Goal: Task Accomplishment & Management: Complete application form

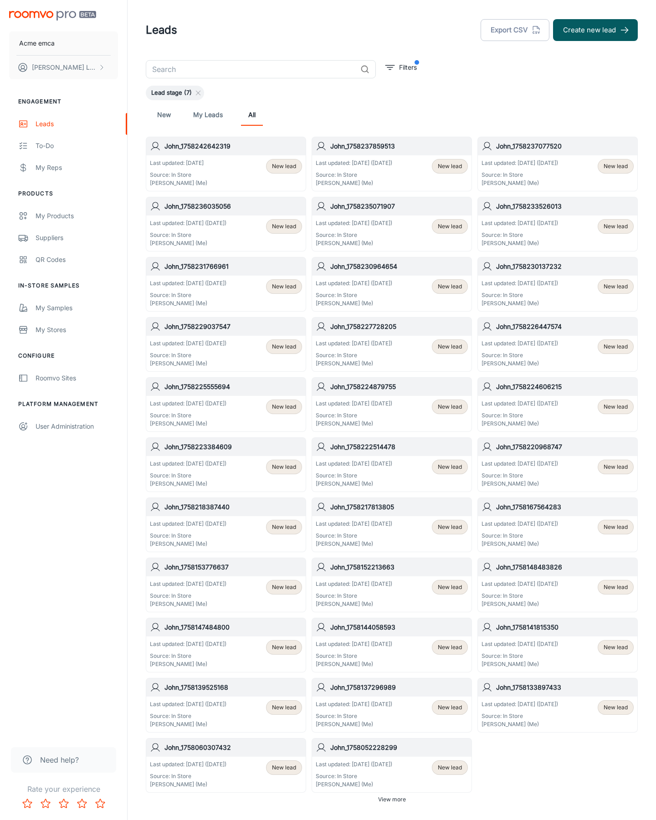
click at [596, 30] on button "Create new lead" at bounding box center [595, 30] width 85 height 22
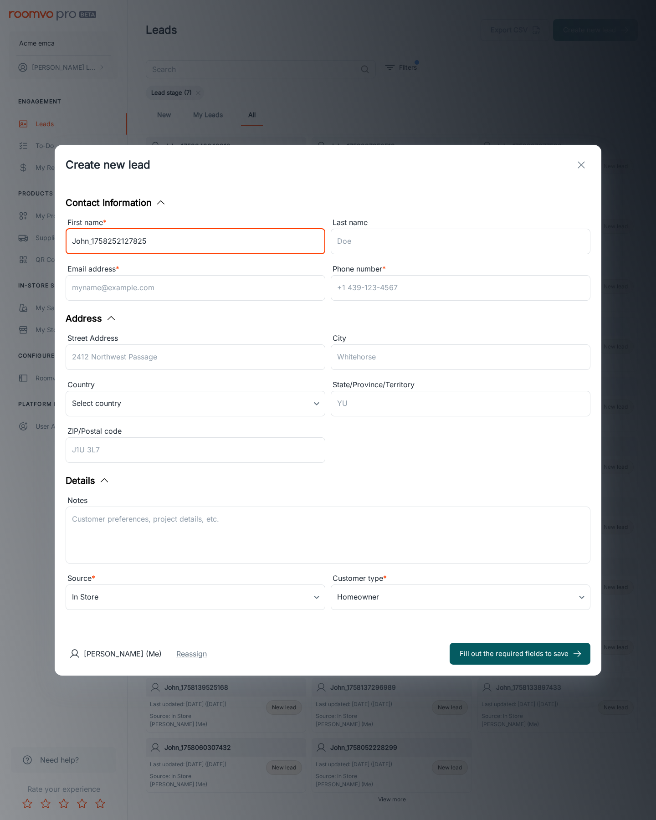
type input "John_1758252127825"
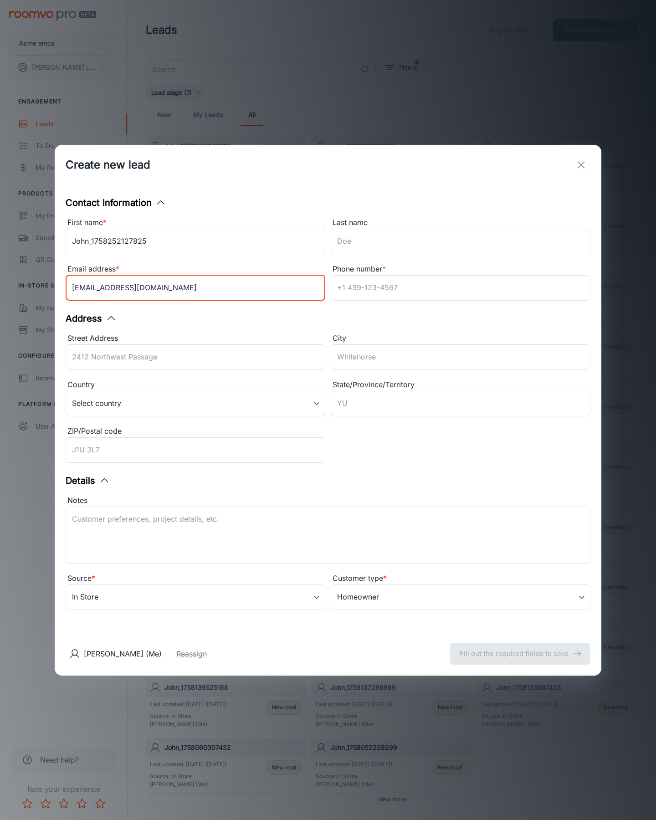
type input "[EMAIL_ADDRESS][DOMAIN_NAME]"
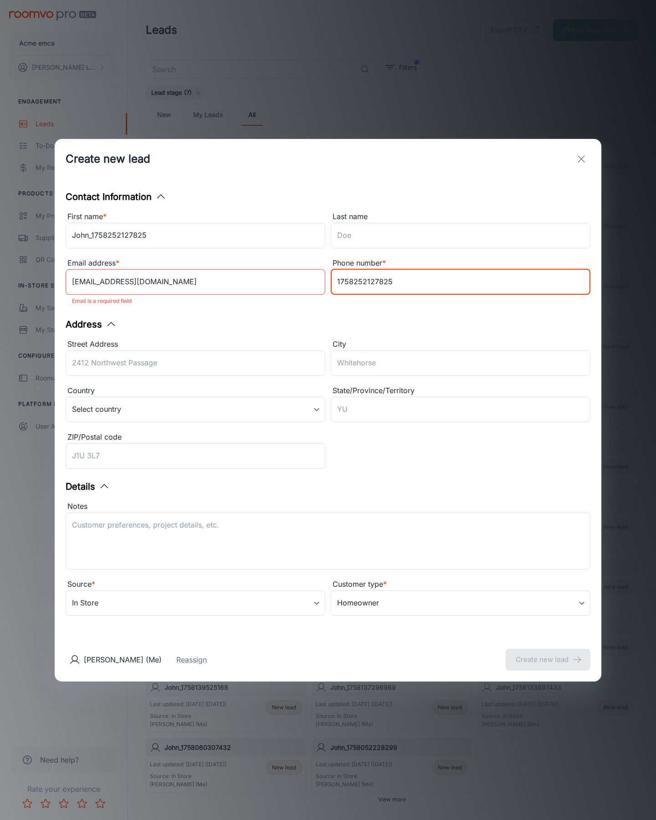
type input "1758252127825"
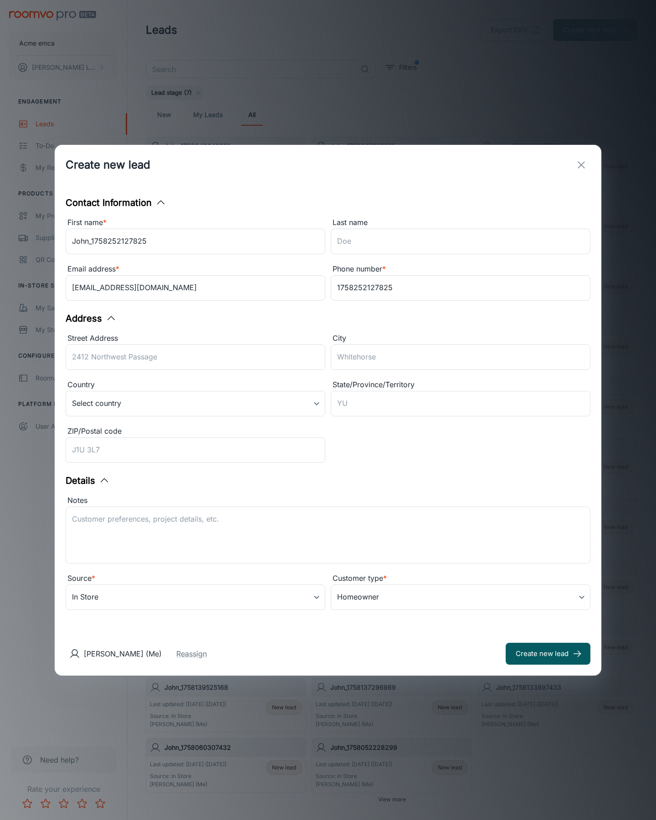
click at [548, 653] on button "Create new lead" at bounding box center [548, 654] width 85 height 22
